Goal: Contribute content: Contribute content

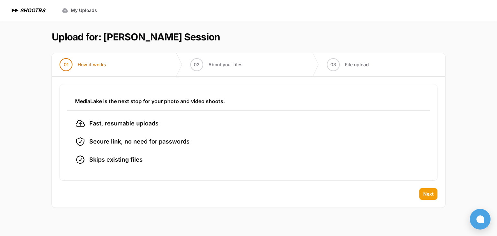
click at [432, 197] on button "Next" at bounding box center [428, 194] width 18 height 12
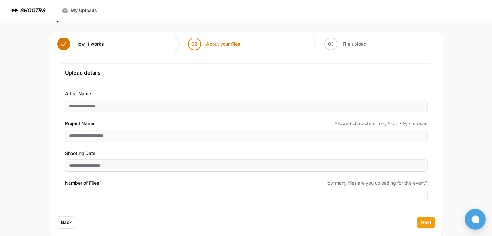
scroll to position [31, 0]
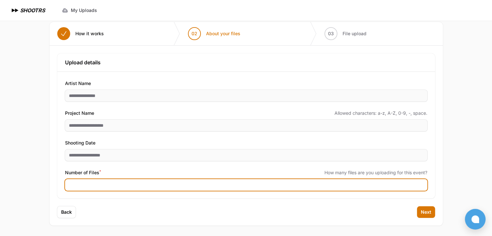
click at [157, 186] on input "Number of Files *" at bounding box center [246, 185] width 362 height 12
type input "****"
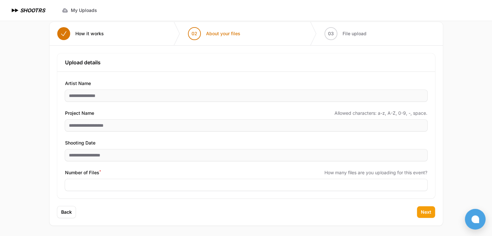
click at [425, 210] on span "Next" at bounding box center [426, 212] width 10 height 6
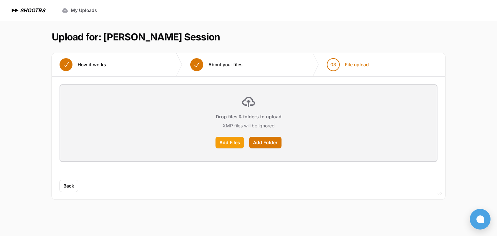
click at [228, 142] on label "Add Files" at bounding box center [229, 143] width 28 height 12
click at [0, 0] on input "Add Files" at bounding box center [0, 0] width 0 height 0
